Goal: Find contact information: Find contact information

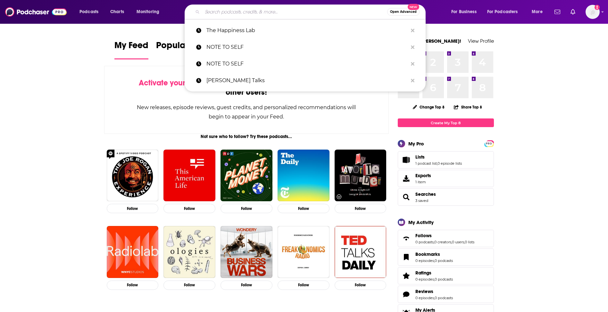
click at [211, 8] on input "Search podcasts, credits, & more..." at bounding box center [294, 12] width 185 height 10
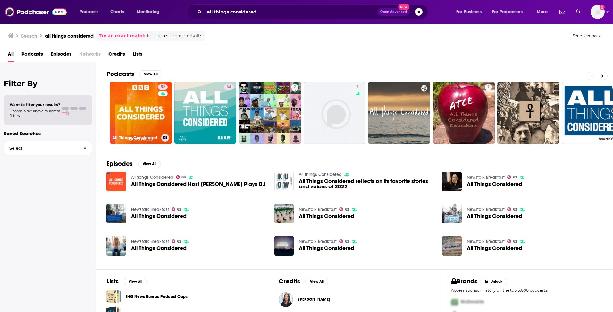
drag, startPoint x: 133, startPoint y: 109, endPoint x: 94, endPoint y: 174, distance: 75.4
click at [94, 174] on div "Filter By Want to filter your results? Choose a tab above to access filters. Sa…" at bounding box center [48, 218] width 96 height 312
click at [272, 11] on input "all things considered" at bounding box center [291, 12] width 173 height 10
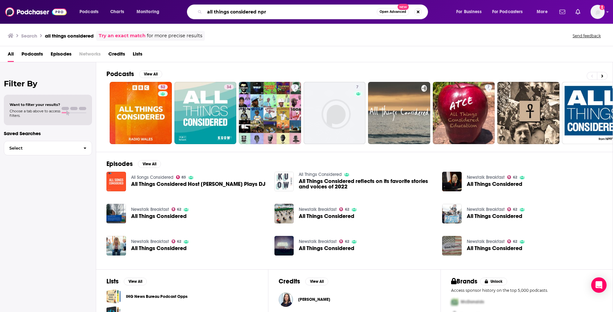
type input "all things considered npr"
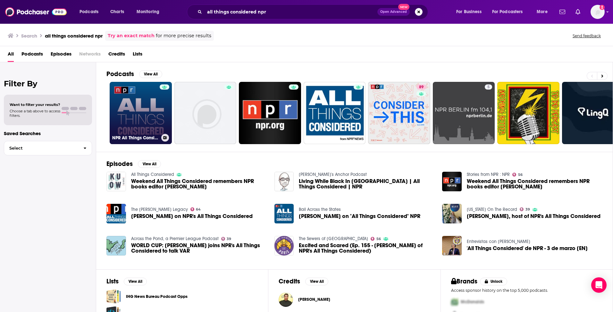
click at [138, 107] on link "NPR All Things Considered" at bounding box center [141, 113] width 62 height 62
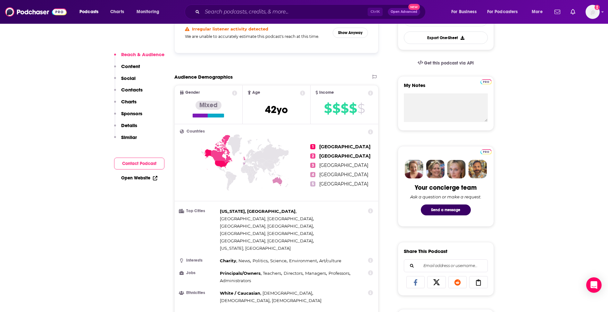
scroll to position [192, 0]
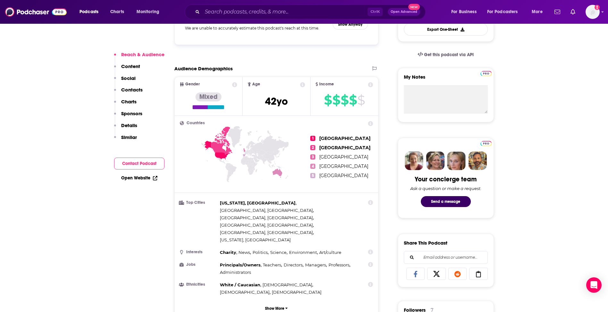
click at [126, 91] on p "Contacts" at bounding box center [131, 90] width 21 height 6
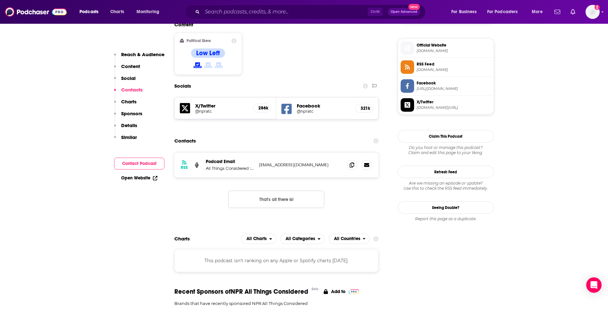
scroll to position [514, 0]
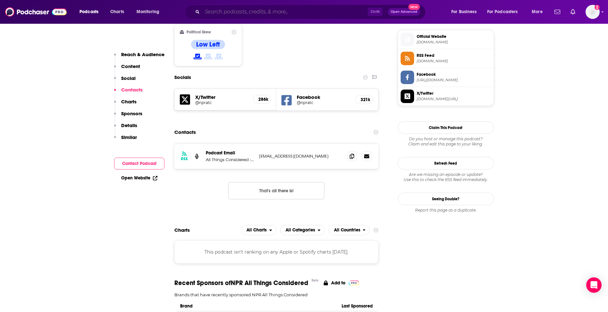
click at [223, 12] on input "Search podcasts, credits, & more..." at bounding box center [284, 12] width 165 height 10
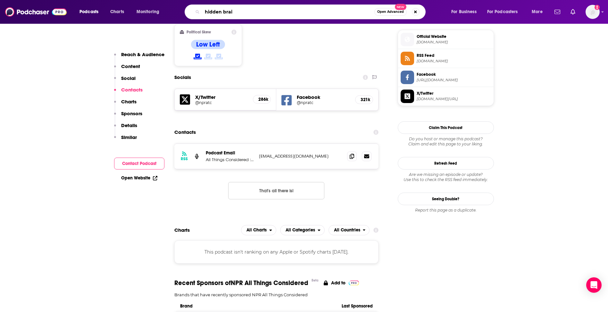
type input "hidden brain"
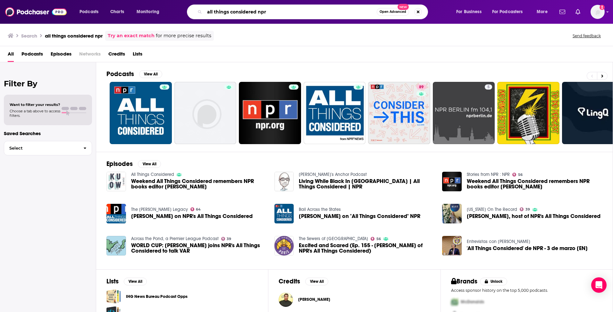
click at [232, 13] on input "all things considered npr" at bounding box center [291, 12] width 172 height 10
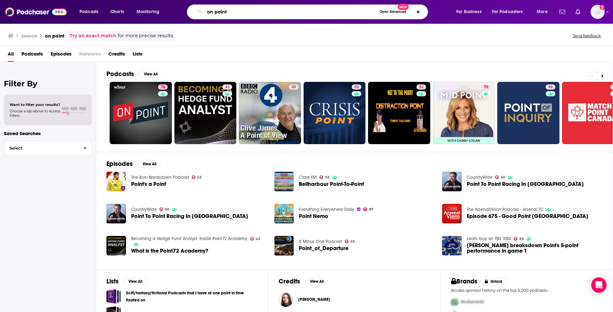
drag, startPoint x: 252, startPoint y: 12, endPoint x: 184, endPoint y: 11, distance: 68.6
click at [184, 11] on div "on point Open Advanced New" at bounding box center [314, 11] width 272 height 15
type input "the daily"
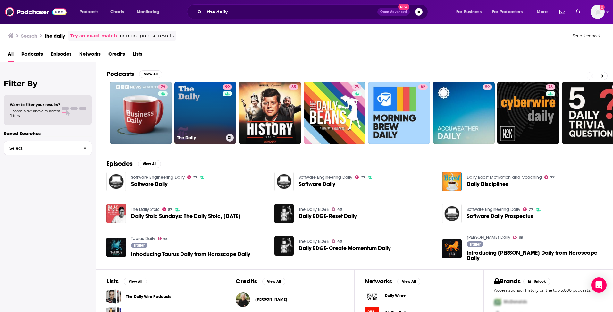
click at [205, 110] on link "99 The Daily" at bounding box center [205, 113] width 62 height 62
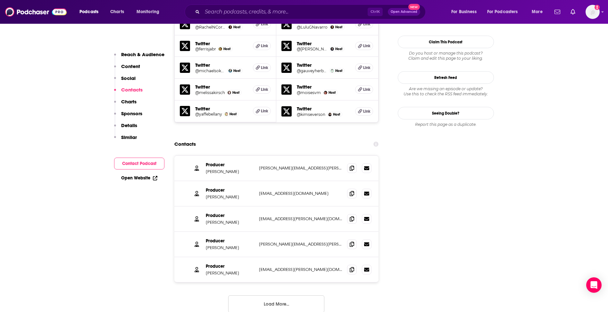
scroll to position [705, 0]
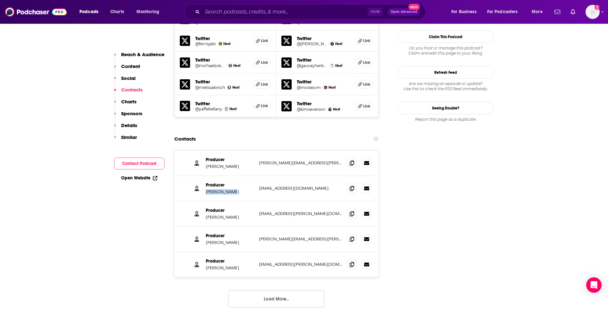
drag, startPoint x: 235, startPoint y: 167, endPoint x: 206, endPoint y: 169, distance: 28.3
click at [206, 176] on div "Producer Adizah Eghan adizah.e@gmail.com adizah.e@gmail.com" at bounding box center [276, 188] width 205 height 25
copy p "Adizah Eghan"
drag, startPoint x: 239, startPoint y: 192, endPoint x: 206, endPoint y: 192, distance: 32.7
click at [206, 214] on p "Larissa Anderson" at bounding box center [230, 216] width 48 height 5
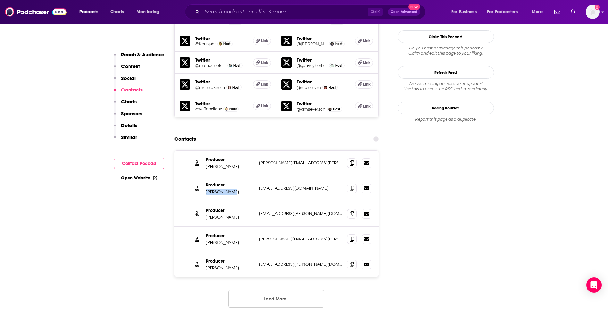
copy p "Larissa Anderson"
drag, startPoint x: 246, startPoint y: 217, endPoint x: 206, endPoint y: 218, distance: 39.1
click at [206, 240] on p "Clare Toeniskoetter" at bounding box center [230, 242] width 48 height 5
copy p "Clare Toeniskoetter"
click at [257, 290] on button "Load More..." at bounding box center [276, 298] width 96 height 17
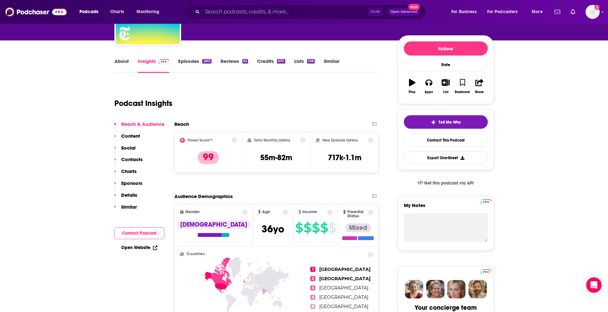
scroll to position [0, 0]
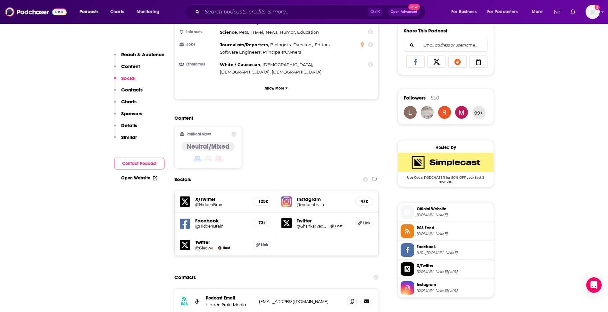
scroll to position [513, 0]
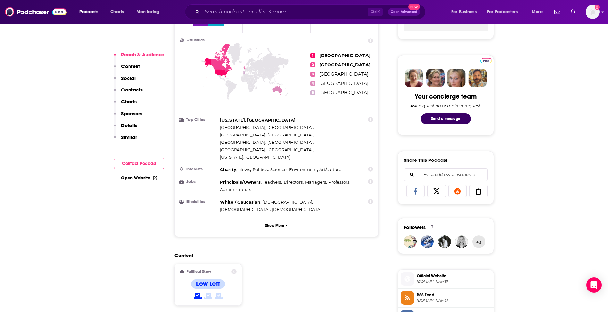
scroll to position [289, 0]
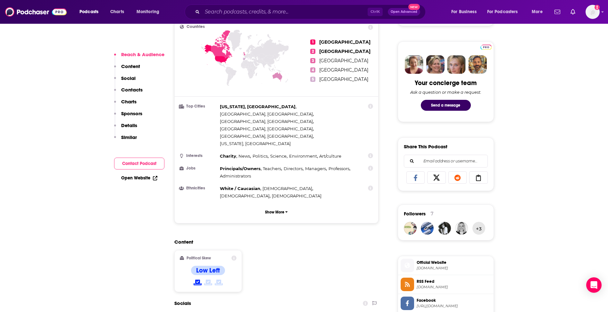
click at [134, 91] on p "Contacts" at bounding box center [131, 90] width 21 height 6
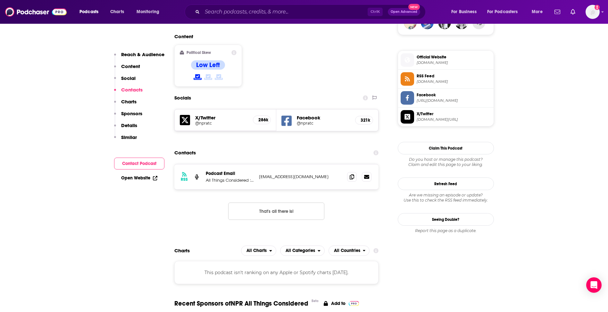
scroll to position [514, 0]
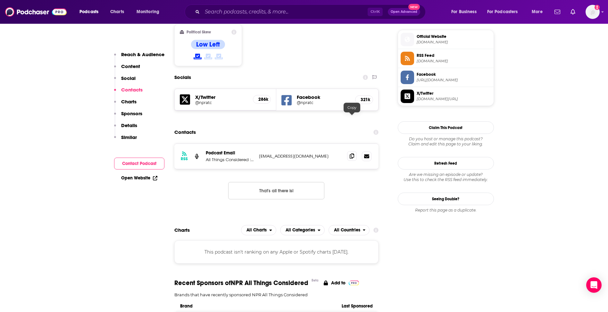
click at [351, 153] on icon at bounding box center [352, 155] width 4 height 5
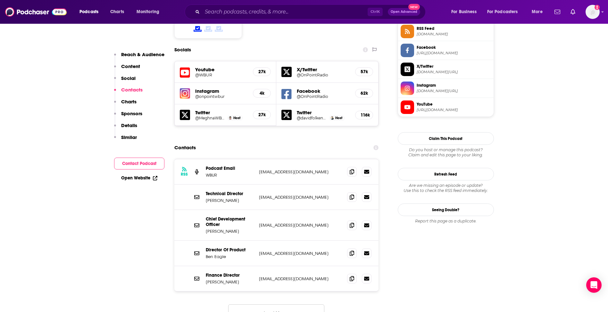
scroll to position [545, 0]
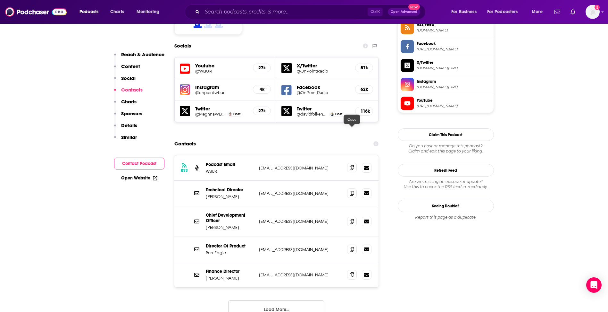
click at [350, 165] on icon at bounding box center [352, 167] width 4 height 5
click at [352, 165] on icon at bounding box center [352, 167] width 4 height 5
